Goal: Task Accomplishment & Management: Manage account settings

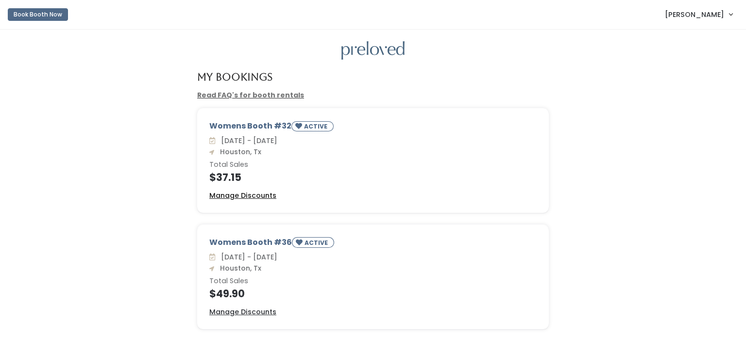
click at [247, 197] on u "Manage Discounts" at bounding box center [242, 196] width 67 height 10
click at [262, 311] on u "Manage Discounts" at bounding box center [242, 312] width 67 height 10
click at [78, 147] on div "Womens Booth #32 ACTIVE Sat. Sep 27 - Fri. Oct 3 Houston, Tx Total Sales $37.15…" at bounding box center [373, 166] width 726 height 117
click at [115, 109] on div "Womens Booth #32 ACTIVE Sat. Sep 27 - Fri. Oct 3 Houston, Tx Total Sales $37.15…" at bounding box center [373, 166] width 726 height 117
